Goal: Task Accomplishment & Management: Use online tool/utility

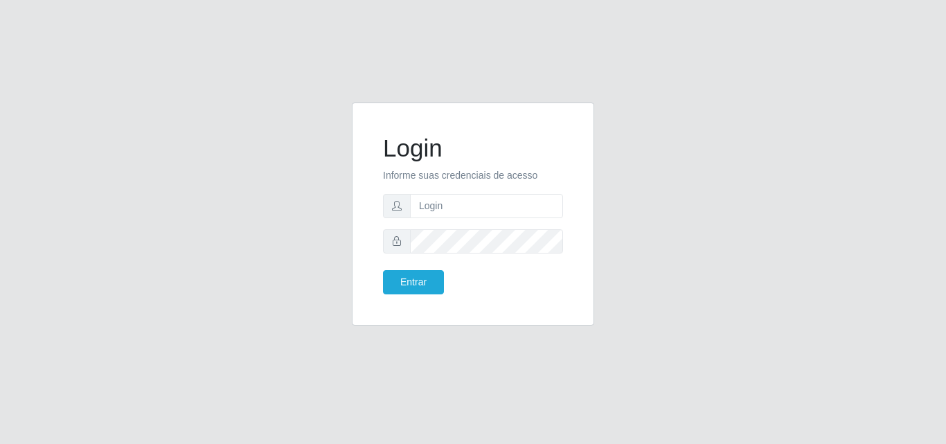
type input "[EMAIL_ADDRESS][DOMAIN_NAME]"
click at [428, 285] on button "Entrar" at bounding box center [413, 282] width 61 height 24
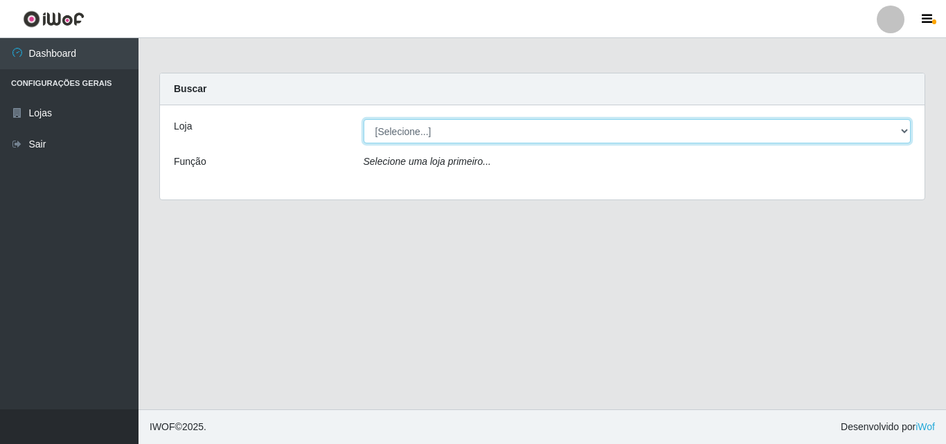
click at [907, 139] on select "[Selecione...] Corte Fácil - Unidade Emaús" at bounding box center [638, 131] width 548 height 24
select select "201"
click at [364, 119] on select "[Selecione...] Corte Fácil - Unidade Emaús" at bounding box center [638, 131] width 548 height 24
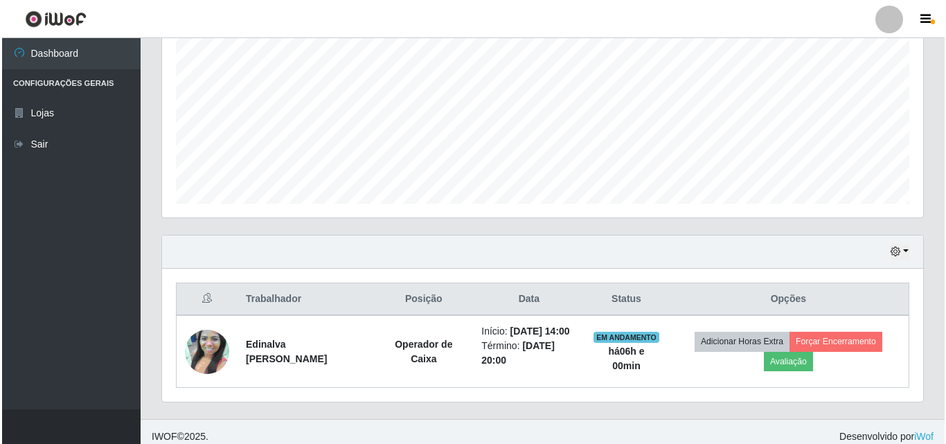
scroll to position [301, 0]
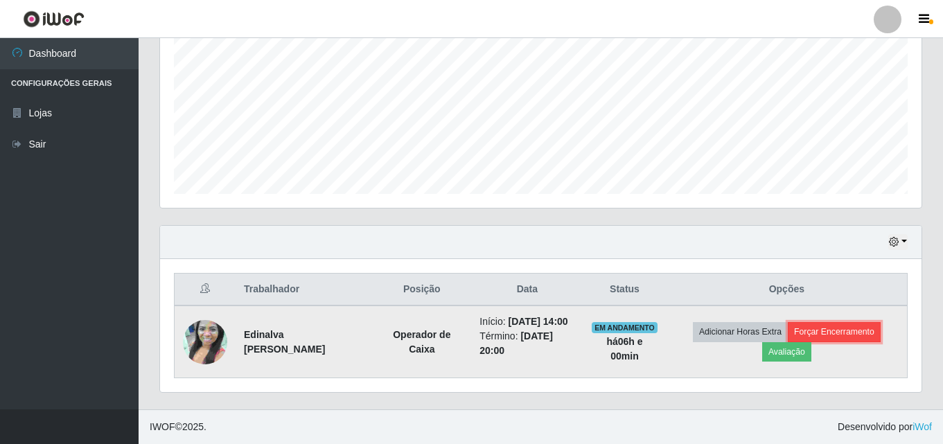
click at [856, 332] on button "Forçar Encerramento" at bounding box center [834, 331] width 93 height 19
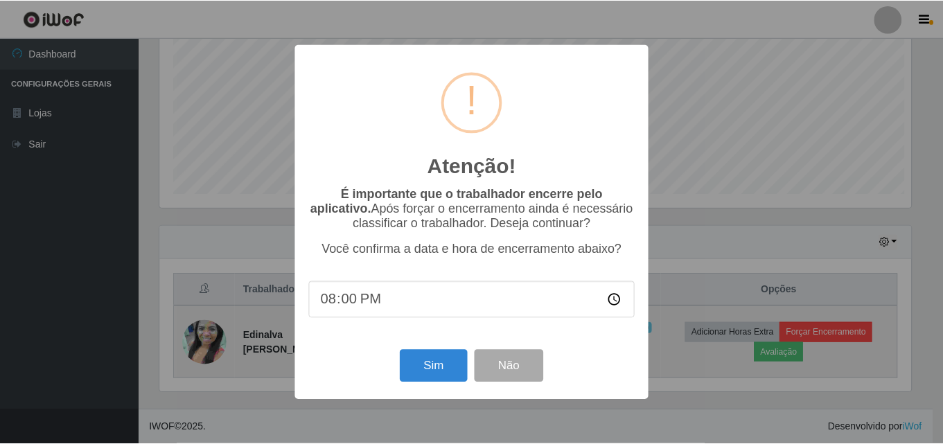
scroll to position [287, 754]
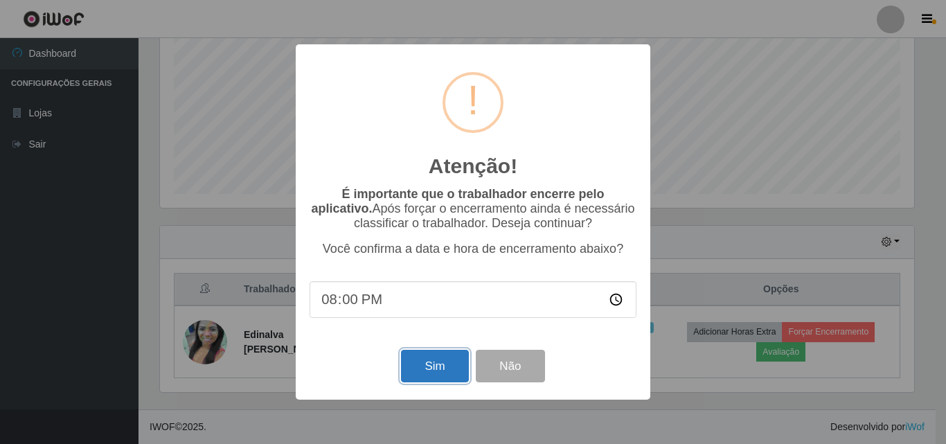
click at [437, 367] on button "Sim" at bounding box center [434, 366] width 67 height 33
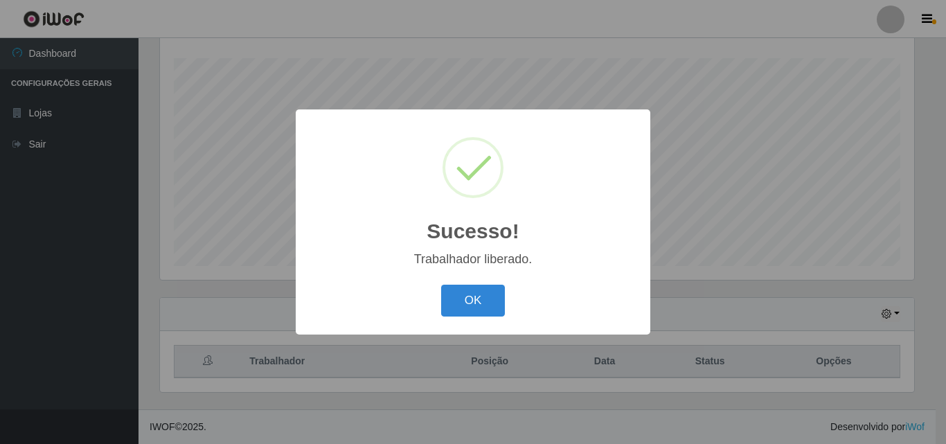
click at [483, 284] on div "OK Cancel" at bounding box center [473, 300] width 327 height 39
click at [478, 302] on button "OK" at bounding box center [473, 301] width 64 height 33
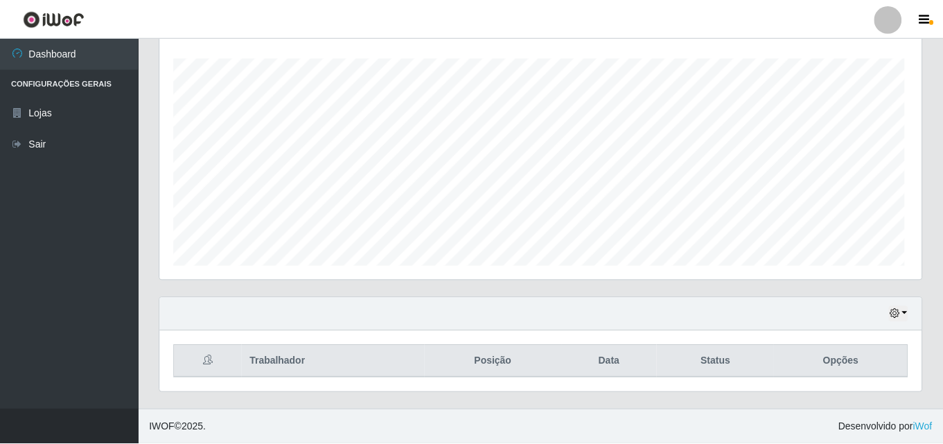
scroll to position [287, 761]
